Goal: Task Accomplishment & Management: Manage account settings

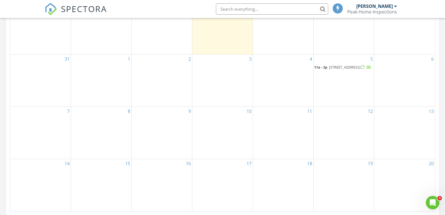
scroll to position [365, 0]
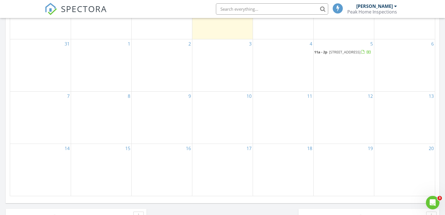
click at [330, 55] on span "2411 S Nc 11 Hwy, Rose Hill 28458" at bounding box center [344, 51] width 31 height 5
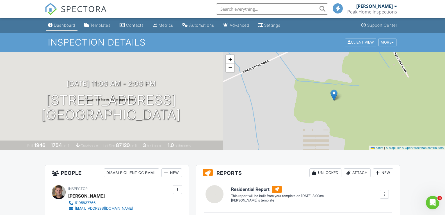
click at [63, 24] on div "Dashboard" at bounding box center [64, 25] width 21 height 5
